Goal: Task Accomplishment & Management: Manage account settings

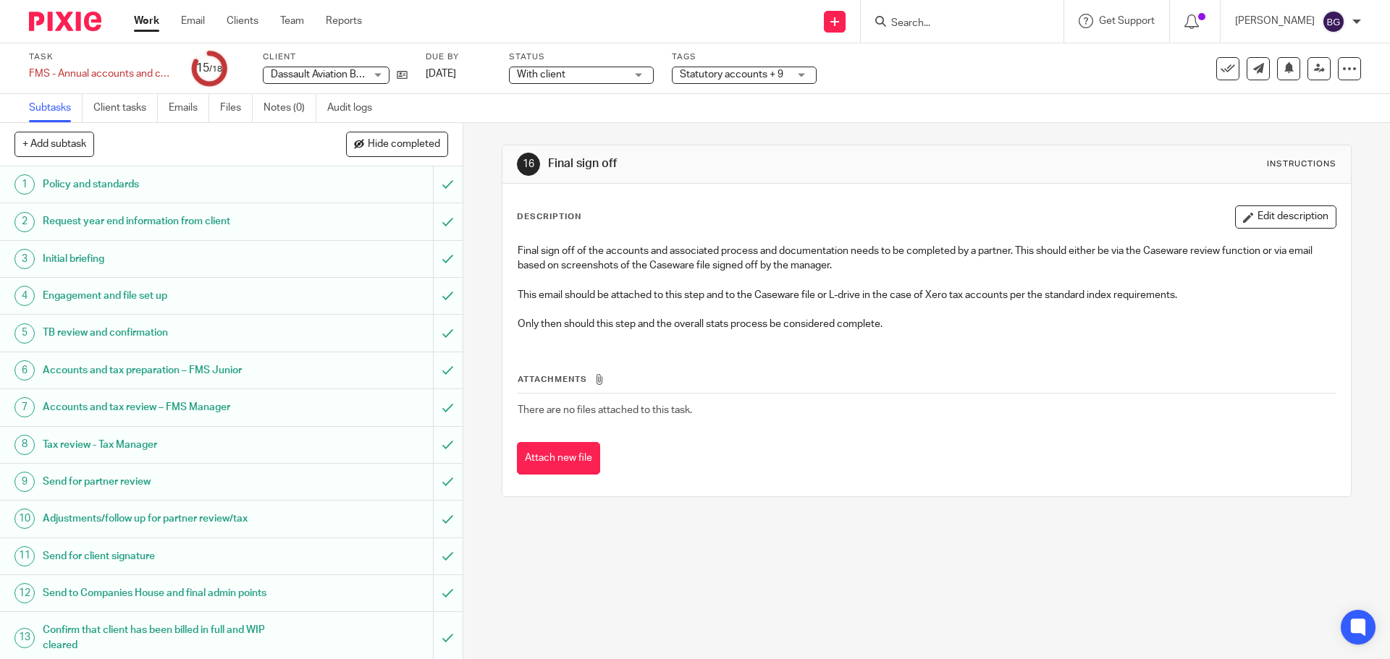
click at [137, 24] on link "Work" at bounding box center [146, 21] width 25 height 14
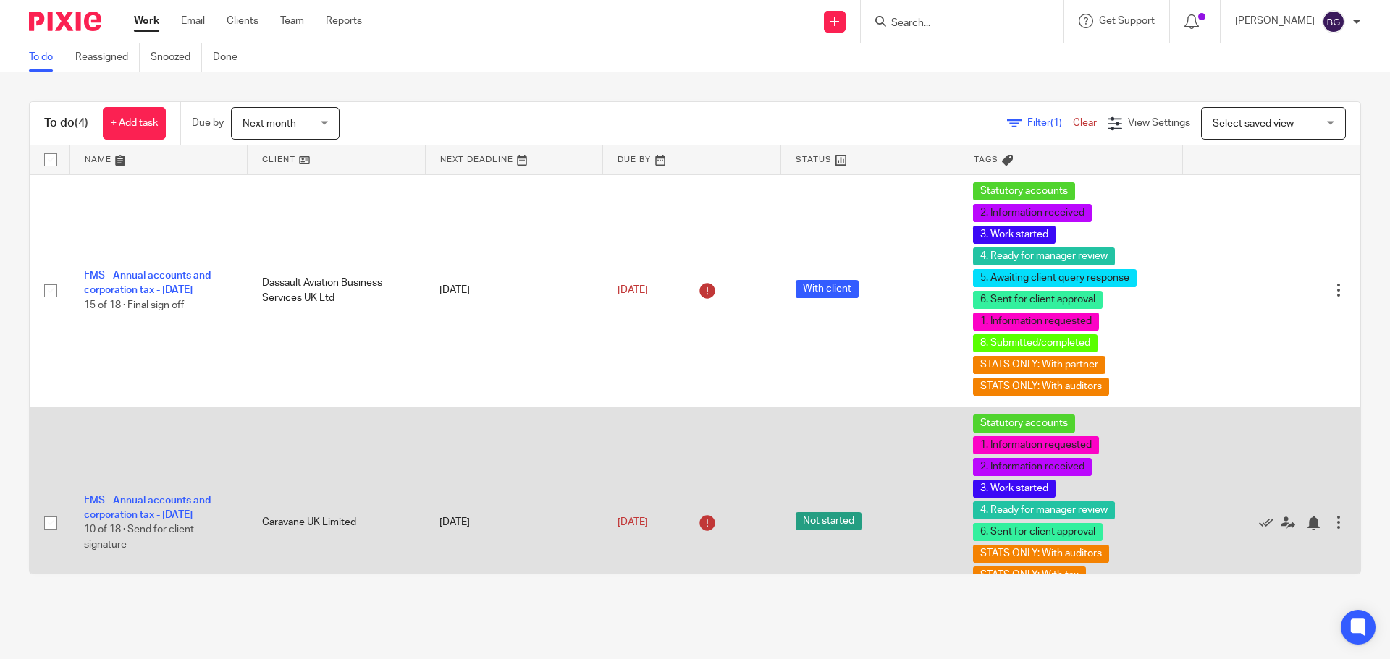
scroll to position [270, 0]
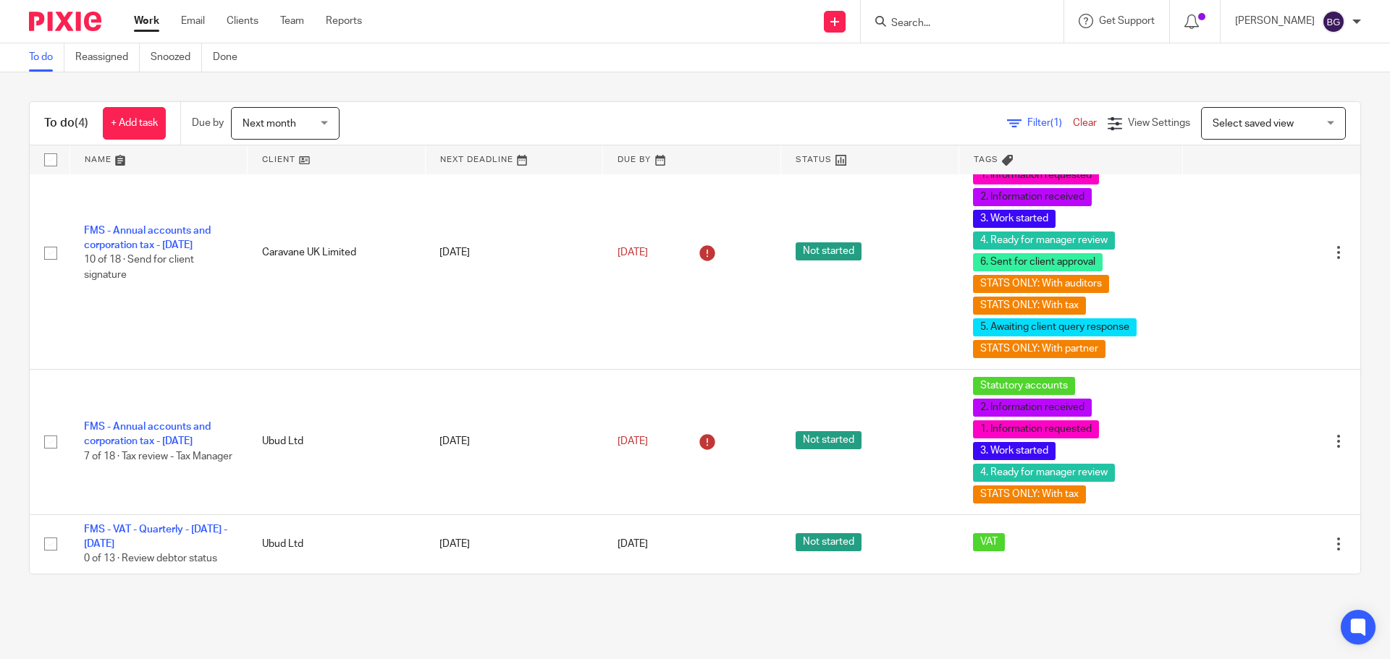
click at [1012, 16] on form at bounding box center [967, 21] width 154 height 18
click at [995, 23] on input "Search" at bounding box center [955, 23] width 130 height 13
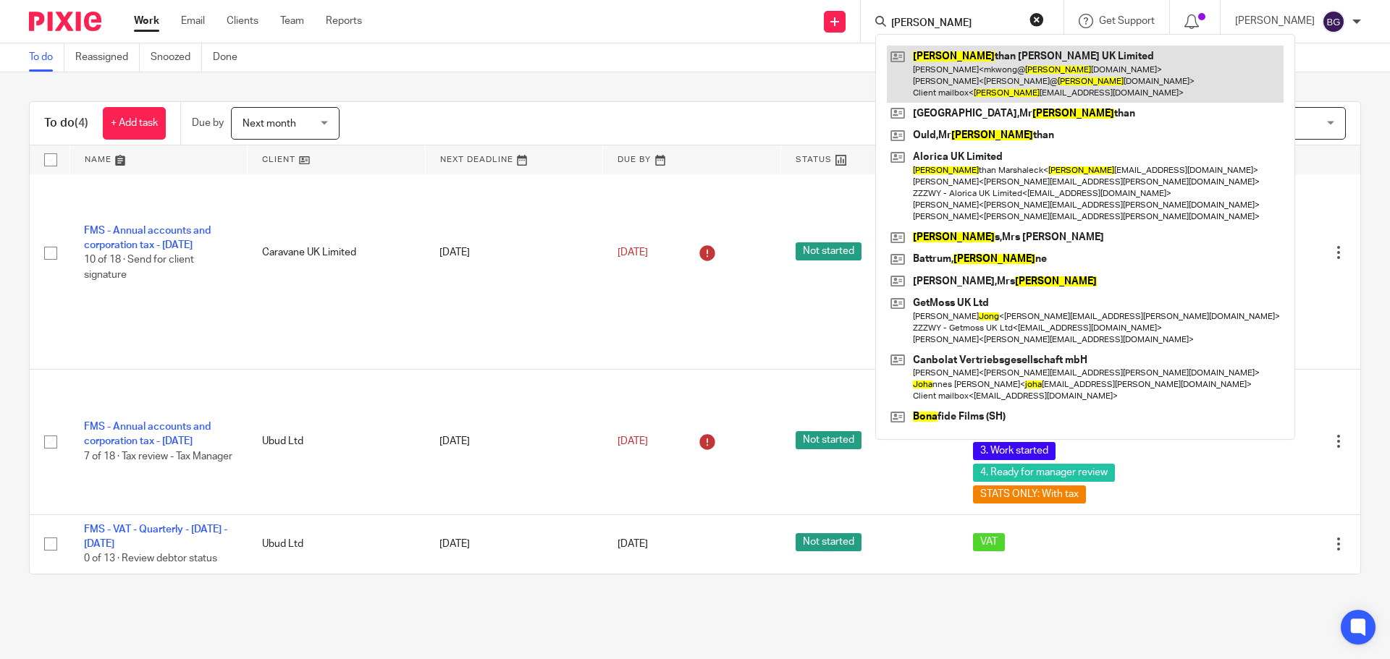
type input "jona"
click at [988, 71] on link at bounding box center [1085, 74] width 397 height 57
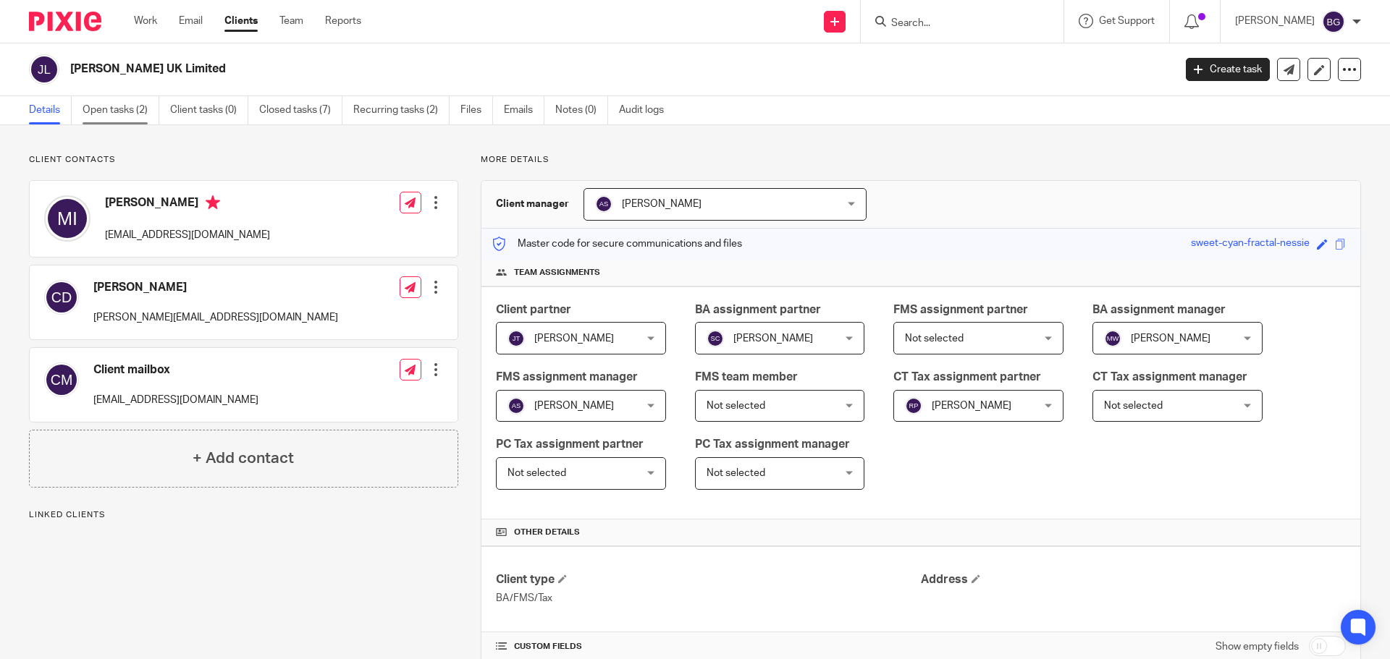
click at [134, 113] on link "Open tasks (2)" at bounding box center [121, 110] width 77 height 28
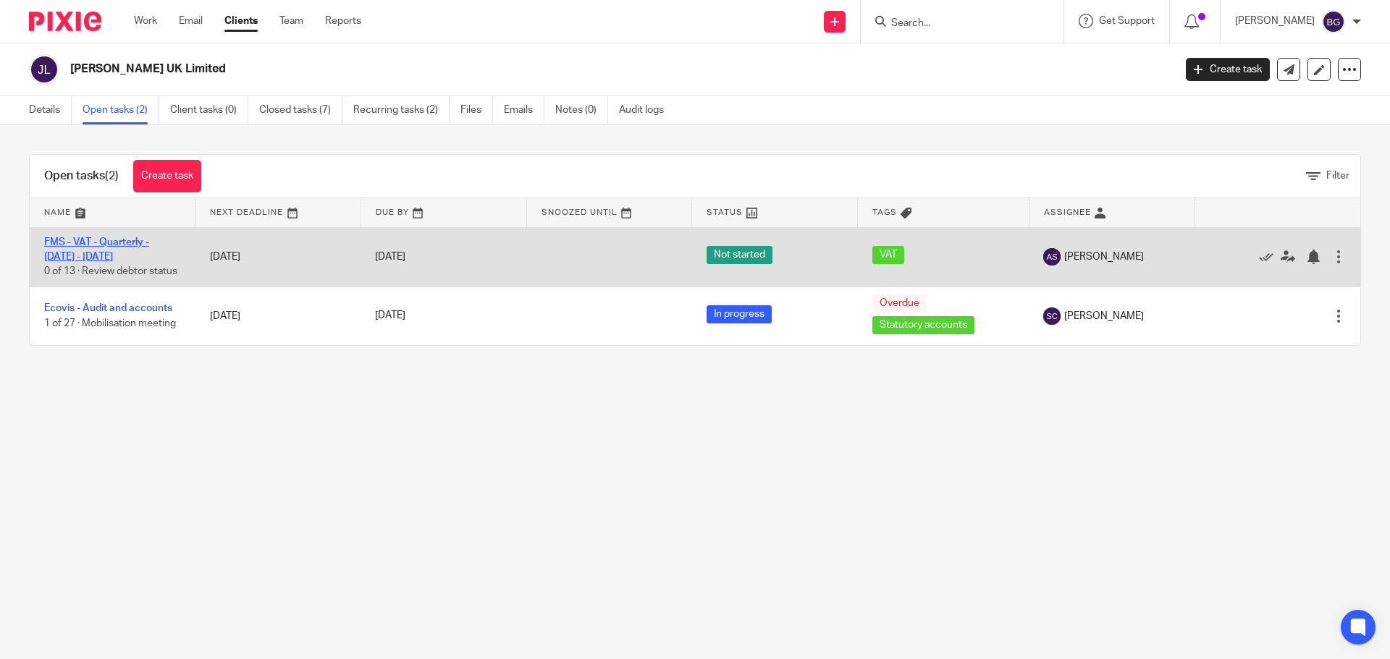
click at [108, 244] on link "FMS - VAT - Quarterly - [DATE] - [DATE]" at bounding box center [96, 249] width 105 height 25
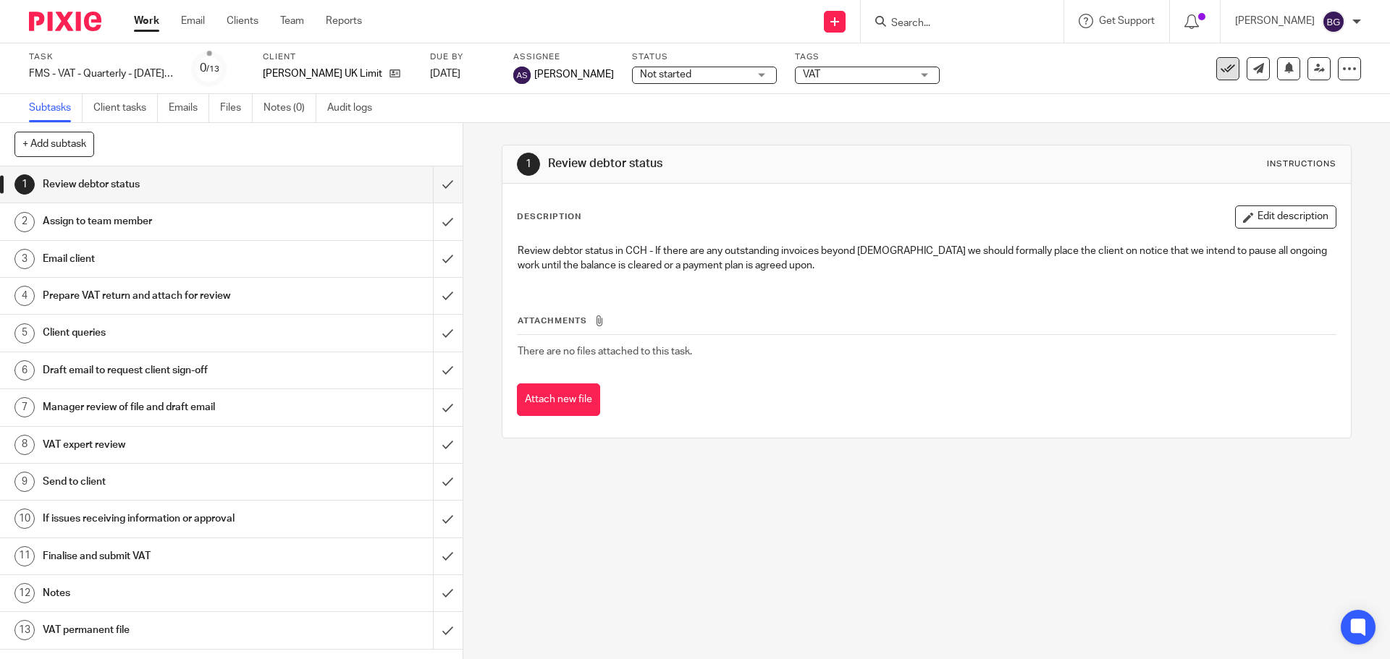
click at [1220, 72] on icon at bounding box center [1227, 69] width 14 height 14
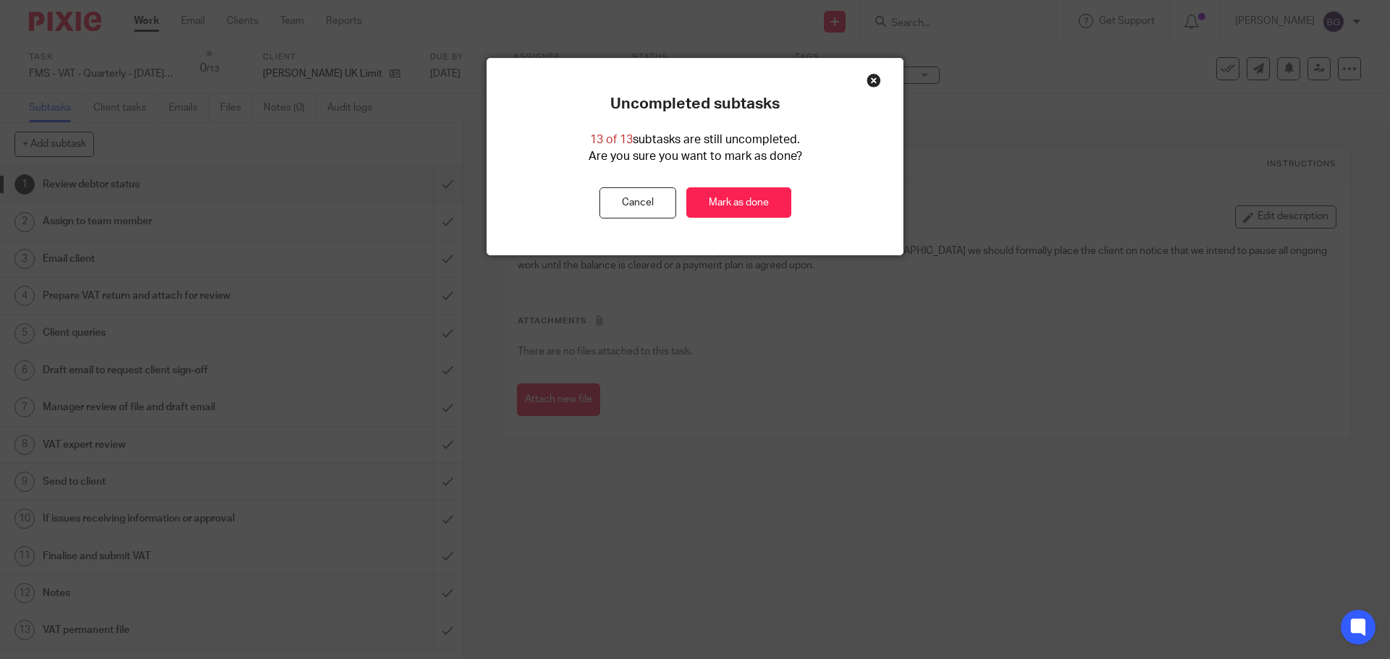
click at [866, 75] on div "Close this dialog window" at bounding box center [873, 80] width 14 height 14
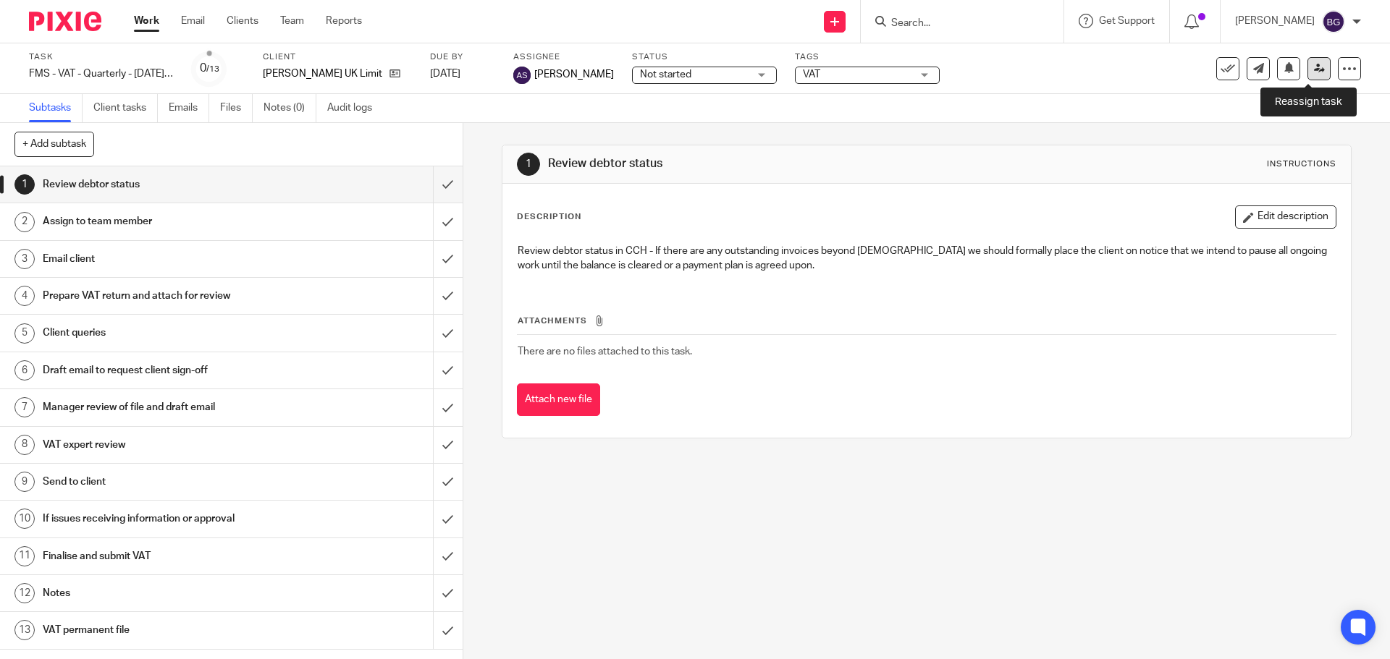
click at [1314, 69] on icon at bounding box center [1319, 68] width 11 height 11
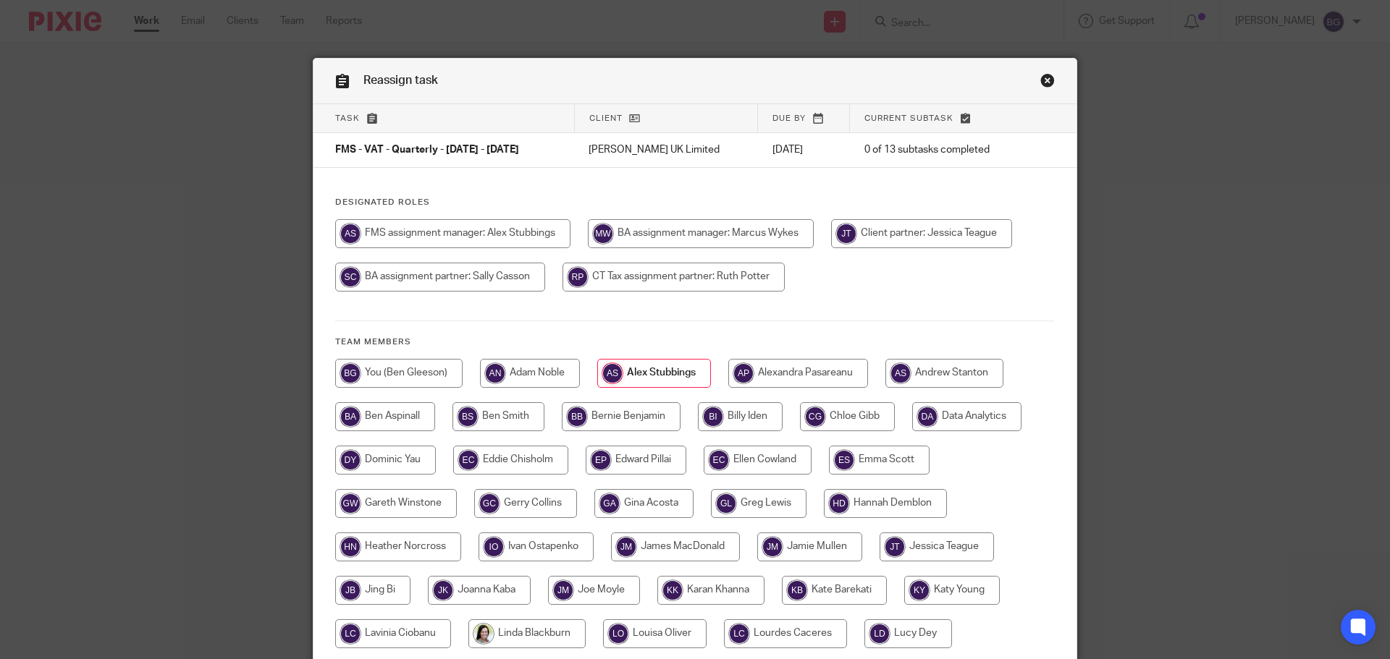
click at [399, 362] on input "radio" at bounding box center [398, 373] width 127 height 29
radio input "true"
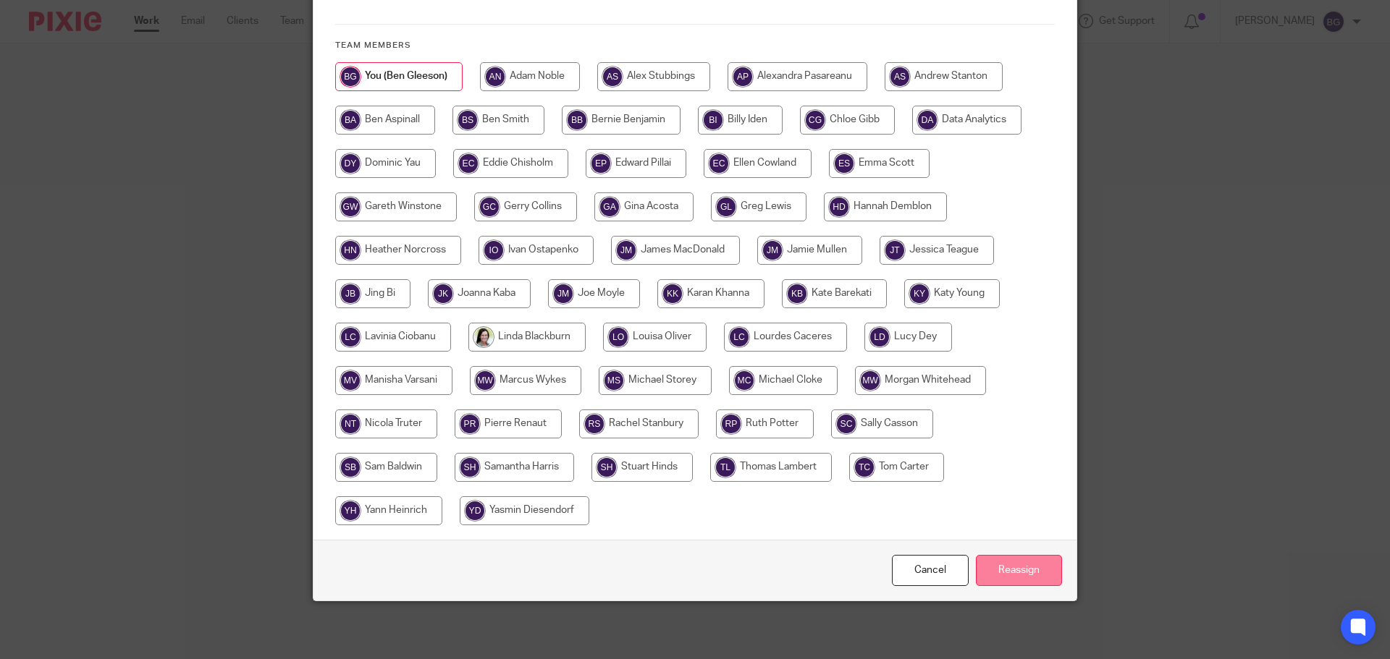
click at [1024, 566] on input "Reassign" at bounding box center [1019, 570] width 86 height 31
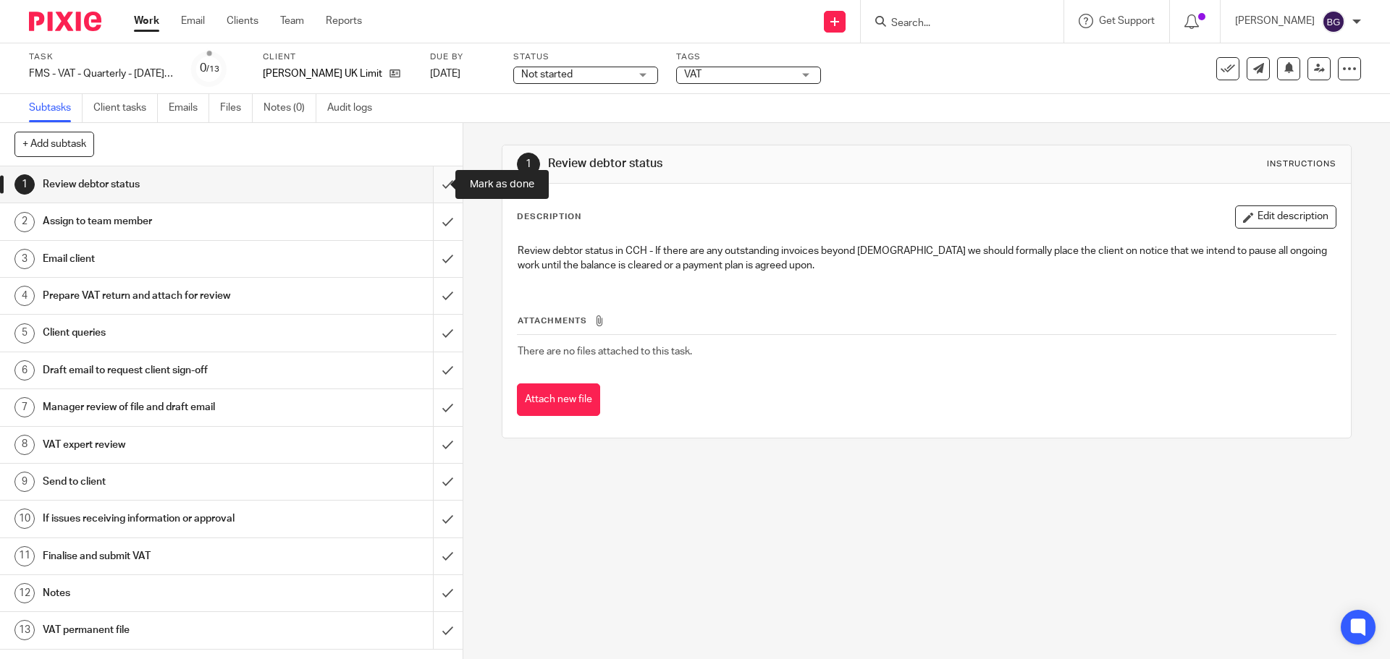
click at [431, 184] on input "submit" at bounding box center [231, 184] width 463 height 36
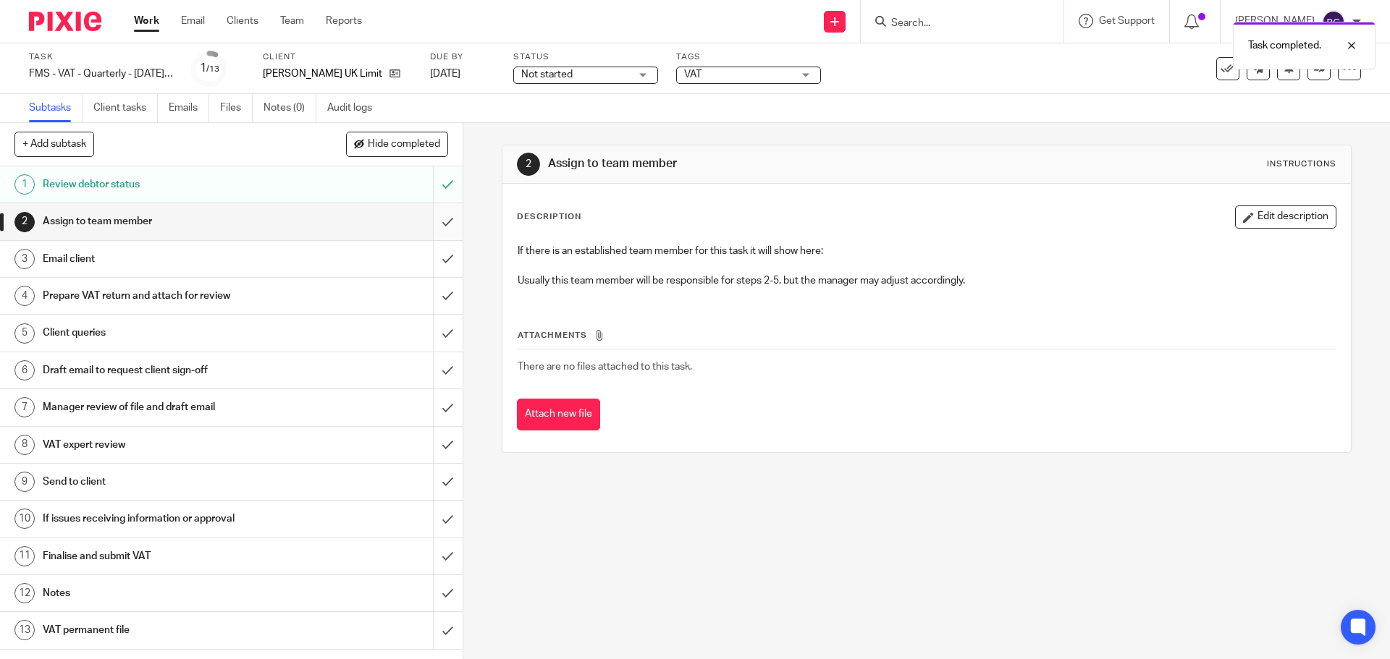
click at [434, 221] on input "submit" at bounding box center [231, 221] width 463 height 36
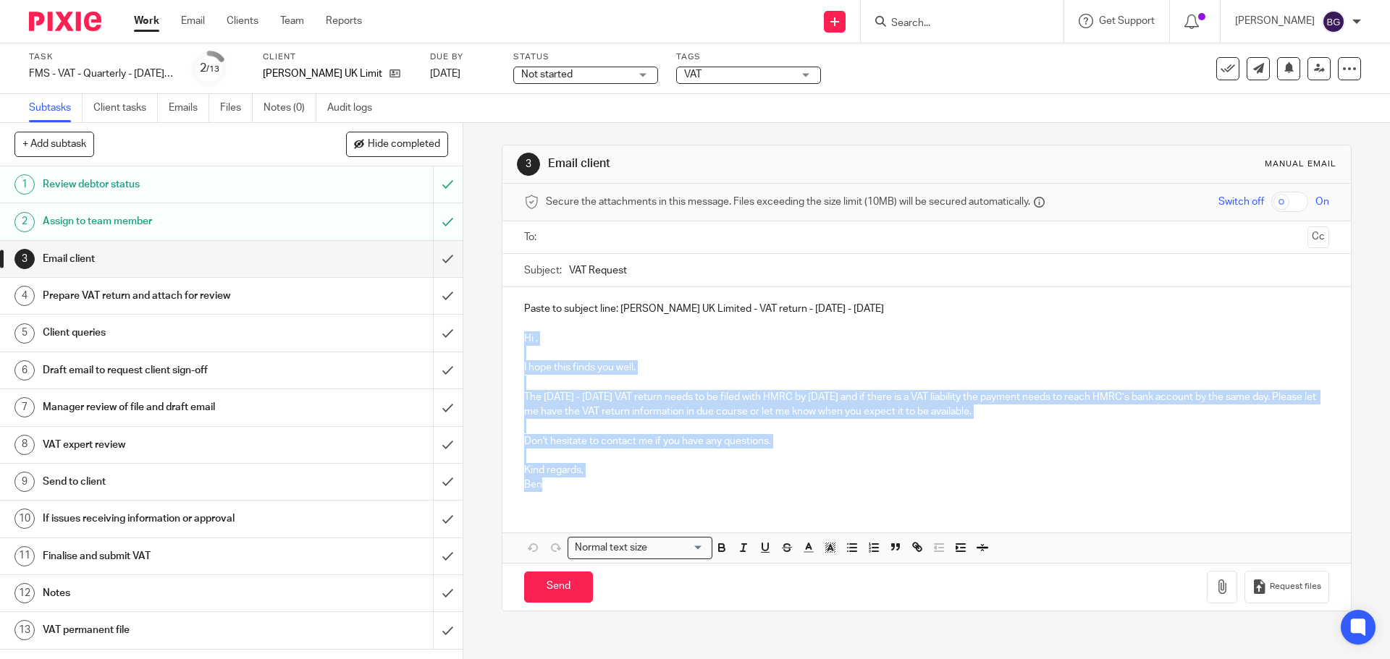
drag, startPoint x: 553, startPoint y: 492, endPoint x: 519, endPoint y: 338, distance: 157.9
click at [519, 338] on div "Paste to subject line: [PERSON_NAME] UK Limited - VAT return - [DATE] - [DATE] …" at bounding box center [926, 395] width 848 height 216
click at [640, 433] on p at bounding box center [926, 426] width 804 height 14
drag, startPoint x: 562, startPoint y: 494, endPoint x: 500, endPoint y: 326, distance: 179.8
click at [502, 326] on div "Paste to subject line: [PERSON_NAME] UK Limited - VAT return - [DATE] - [DATE] …" at bounding box center [926, 395] width 848 height 216
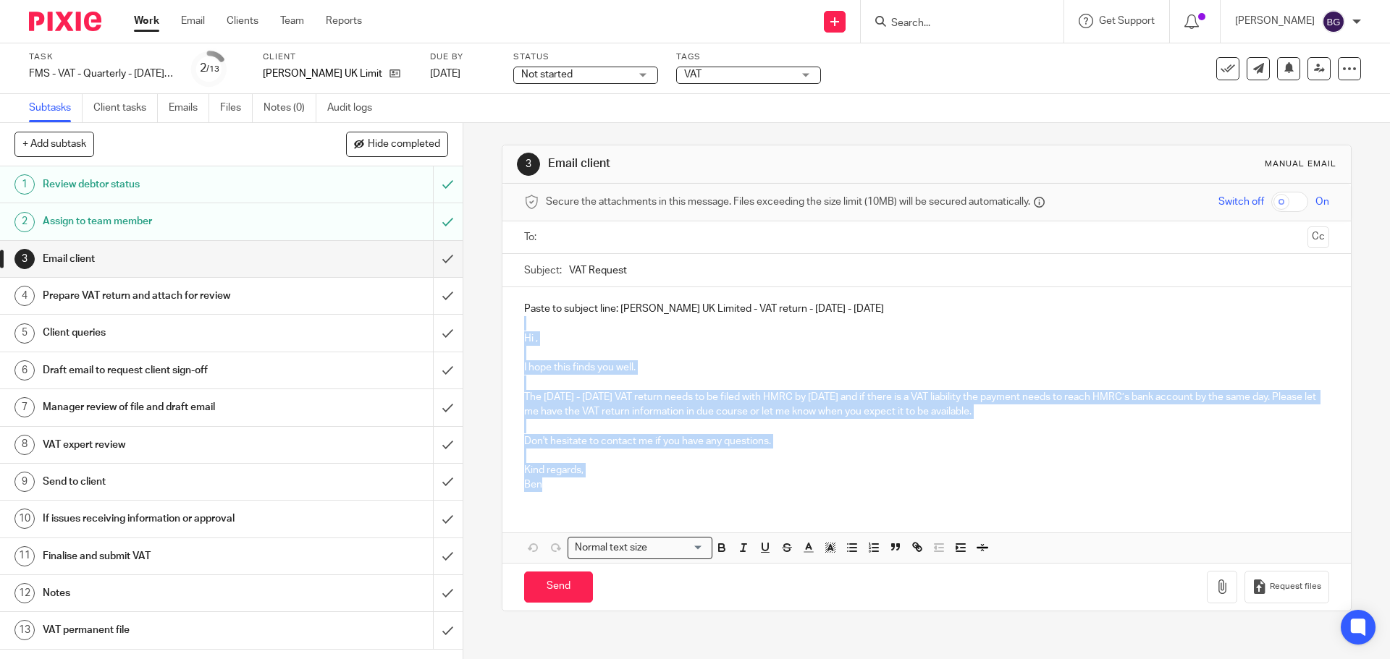
click at [557, 392] on p "The [DATE] - [DATE] VAT return needs to be filed with HMRC by [DATE] and if the…" at bounding box center [926, 405] width 804 height 30
drag, startPoint x: 550, startPoint y: 483, endPoint x: 502, endPoint y: 337, distance: 153.1
click at [502, 337] on div "Paste to subject line: [PERSON_NAME] UK Limited - VAT return - [DATE] - [DATE] …" at bounding box center [926, 395] width 848 height 216
copy div "Hi , I hope this finds you well. The [DATE] - [DATE] VAT return needs to be fil…"
click at [686, 275] on input "VAT Request" at bounding box center [948, 270] width 759 height 33
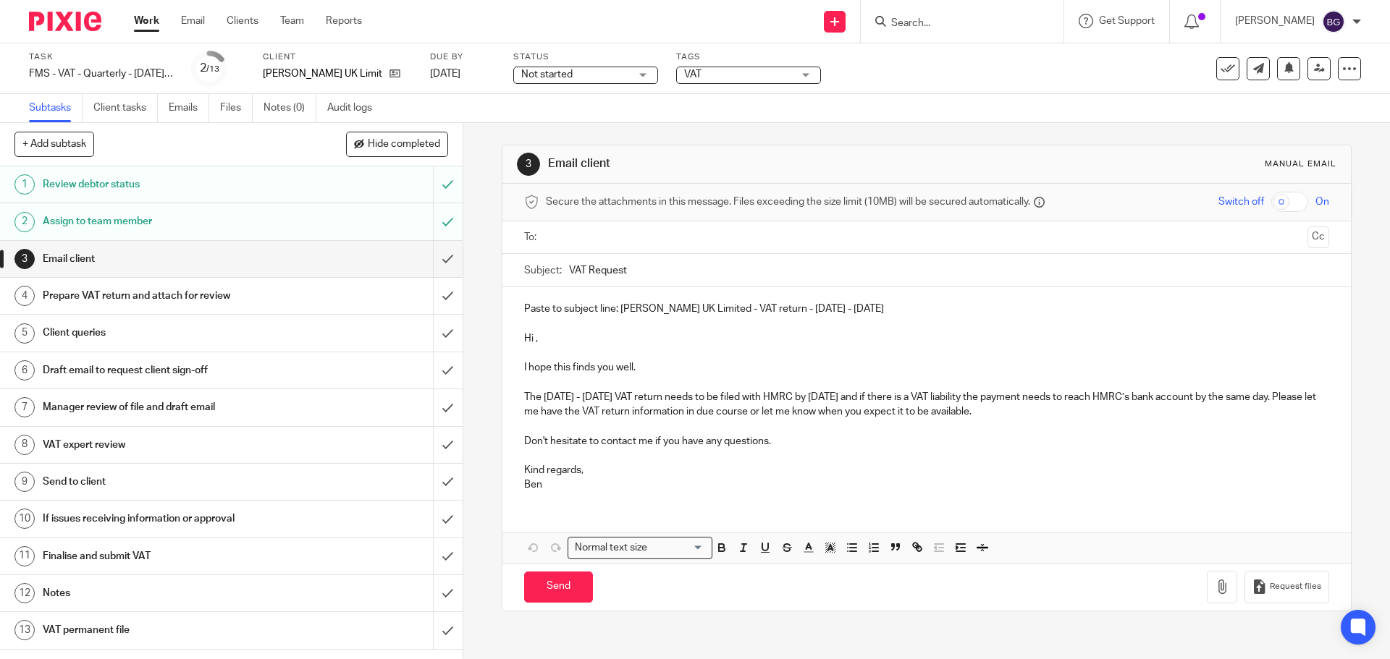
drag, startPoint x: 918, startPoint y: 308, endPoint x: 617, endPoint y: 311, distance: 300.4
click at [617, 311] on p "Paste to subject line: [PERSON_NAME] UK Limited - VAT return - [DATE] - [DATE]" at bounding box center [926, 309] width 804 height 14
copy p "[PERSON_NAME] UK Limited - VAT return - [DATE] - [DATE]"
drag, startPoint x: 783, startPoint y: 273, endPoint x: 563, endPoint y: 274, distance: 220.1
click at [563, 274] on div "Subject: VAT Request" at bounding box center [926, 270] width 804 height 33
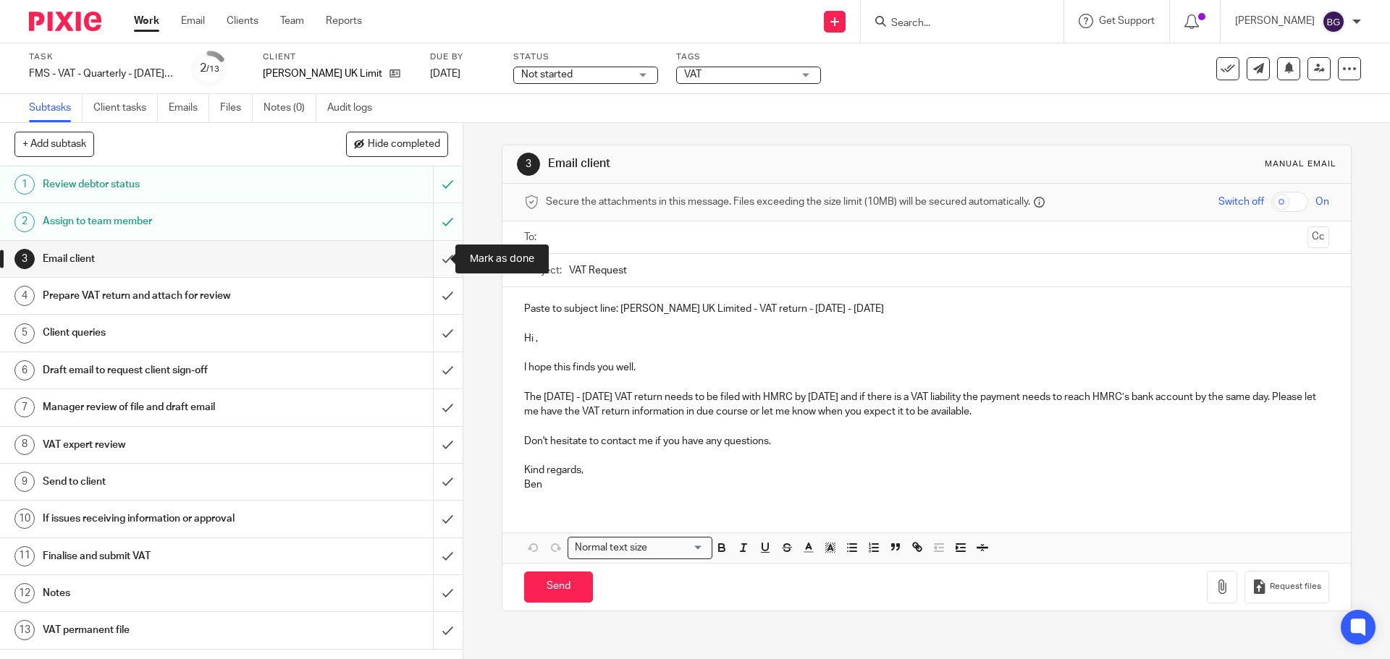
click at [434, 260] on input "submit" at bounding box center [231, 259] width 463 height 36
